Goal: Transaction & Acquisition: Purchase product/service

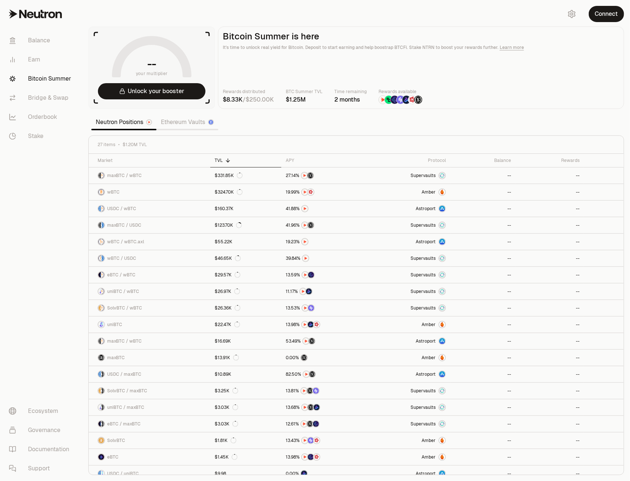
click at [489, 113] on section "-- your multiplier Unlock your booster Bitcoin Summer is here It's time to unlo…" at bounding box center [355, 240] width 547 height 481
click at [161, 193] on link "wBTC" at bounding box center [149, 192] width 121 height 16
